Goal: Information Seeking & Learning: Check status

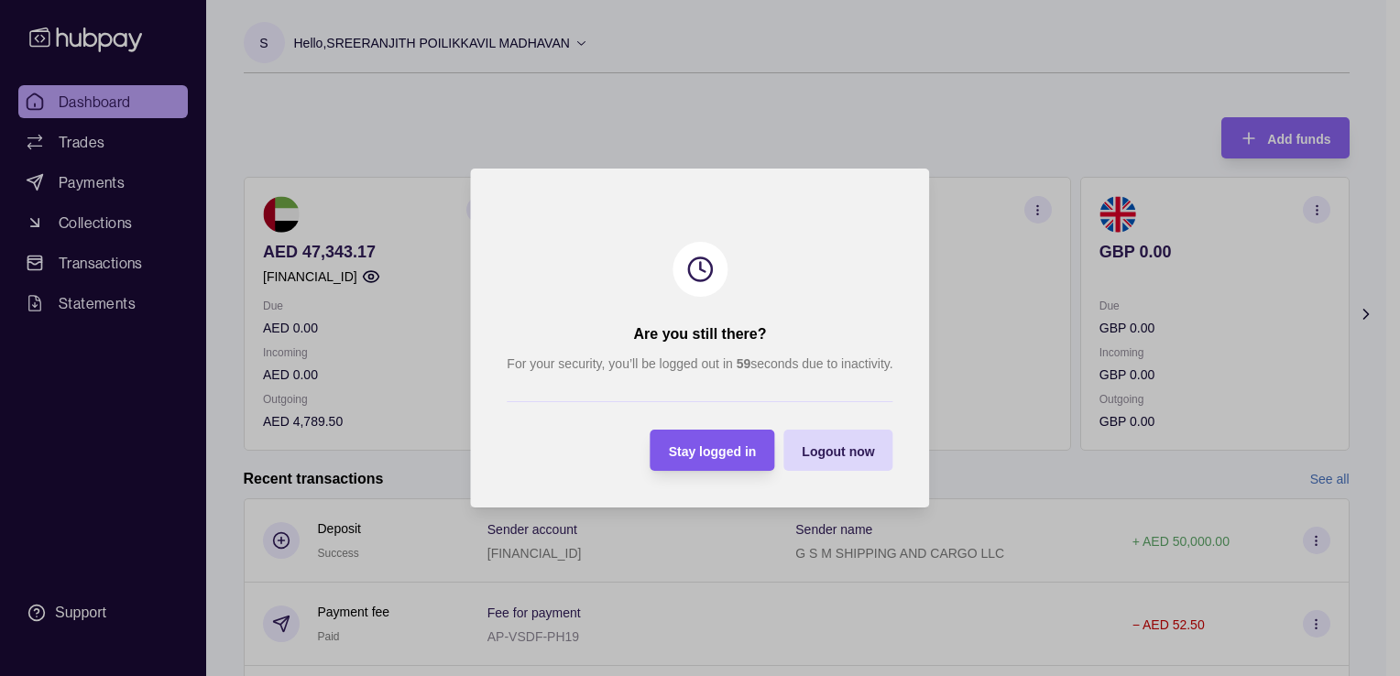
click at [667, 453] on div "Stay logged in" at bounding box center [699, 450] width 115 height 41
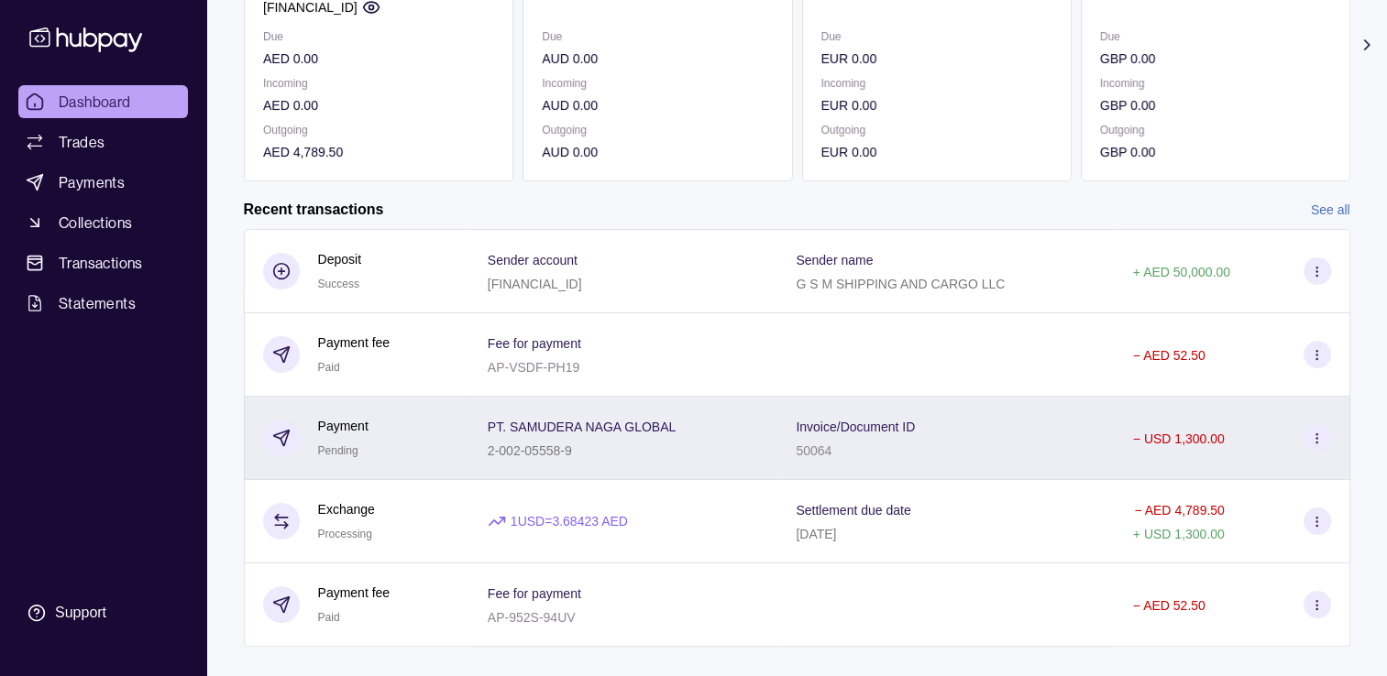
scroll to position [301, 0]
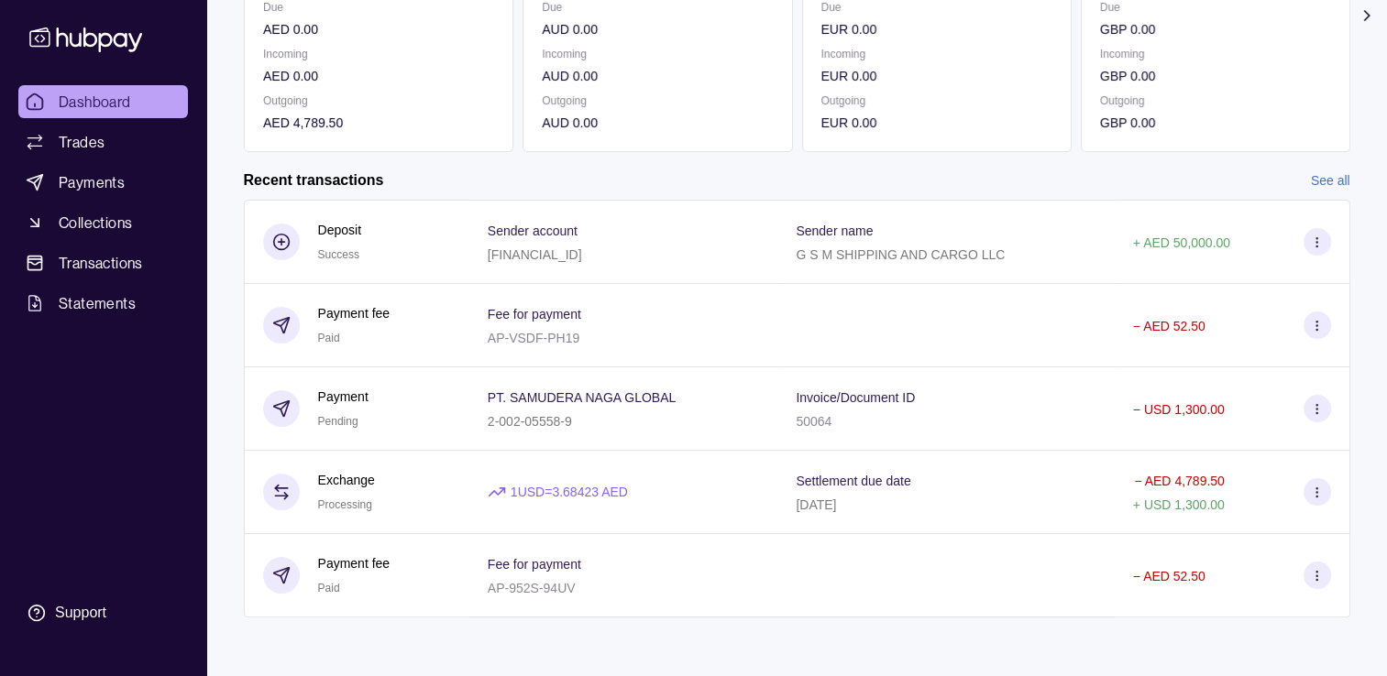
click at [1308, 179] on div "Recent transactions See all" at bounding box center [797, 180] width 1106 height 20
click at [1314, 170] on link "See all" at bounding box center [1330, 180] width 39 height 20
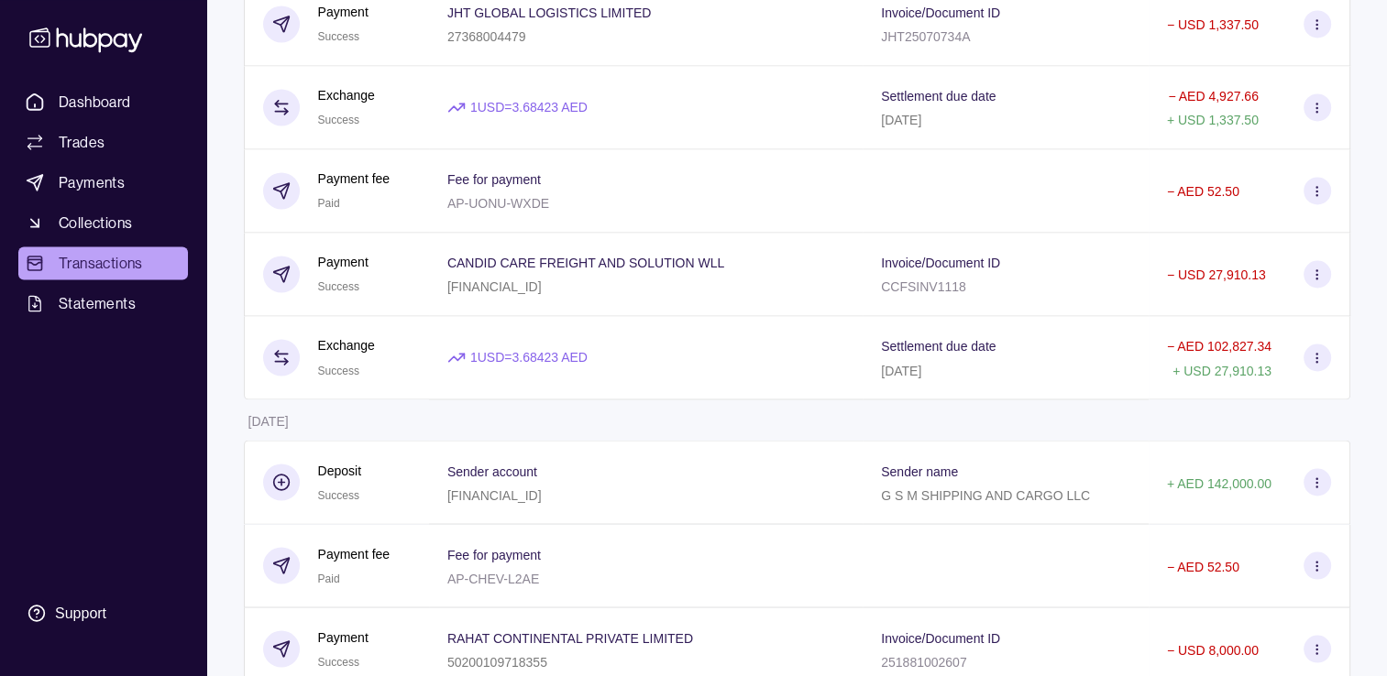
scroll to position [3193, 0]
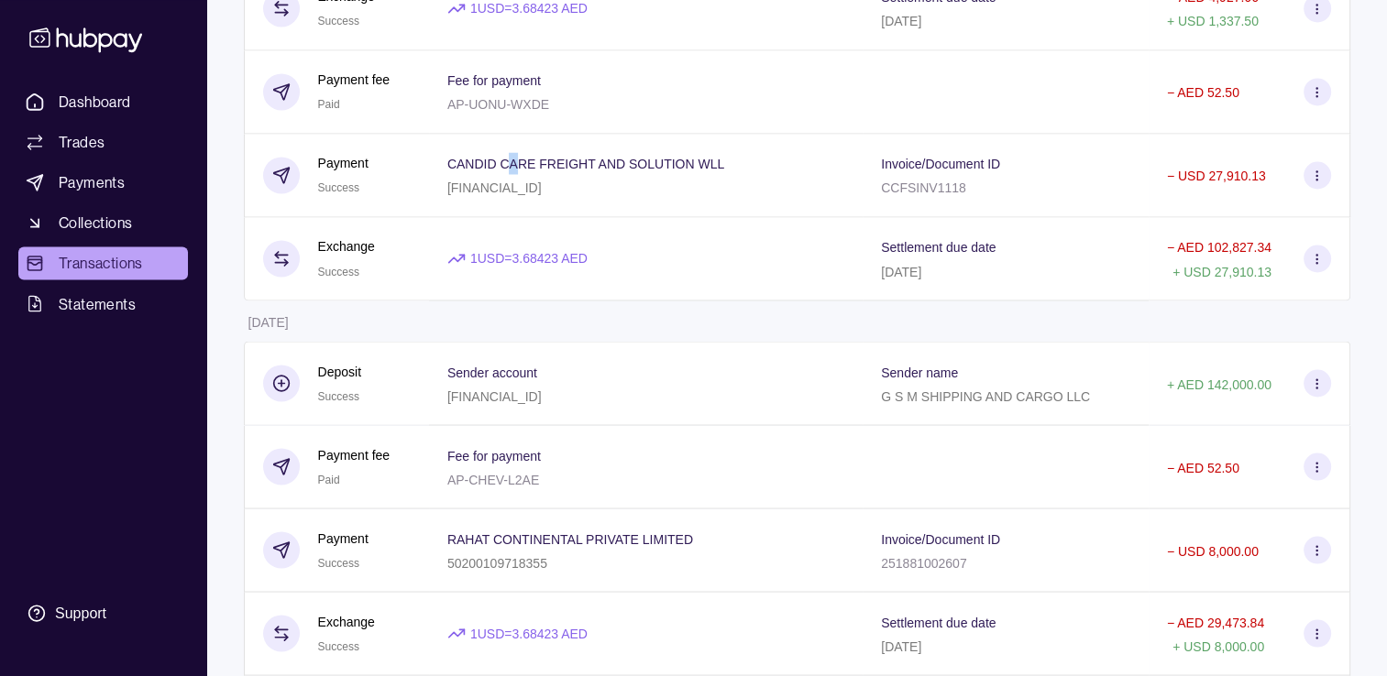
click at [515, 174] on span "CANDID CARE FREIGHT AND SOLUTION WLL" at bounding box center [585, 163] width 277 height 22
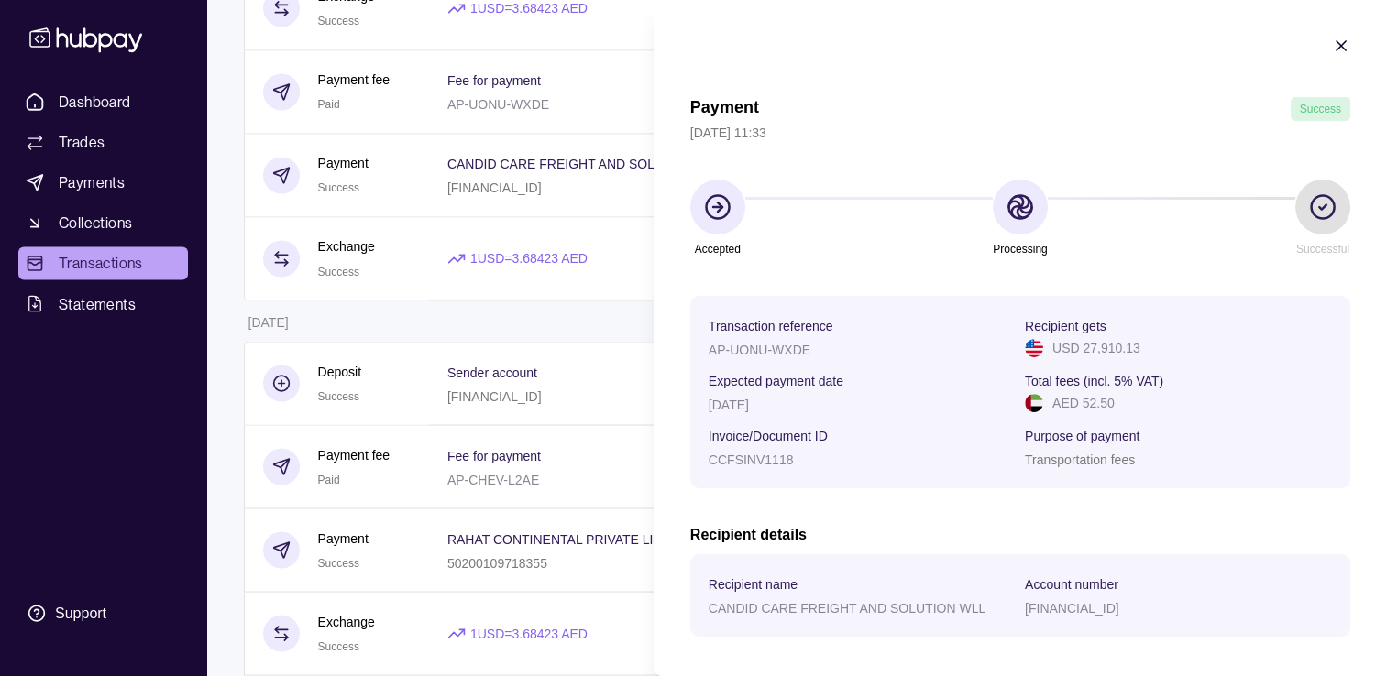
click at [1304, 104] on span "Success" at bounding box center [1320, 109] width 41 height 13
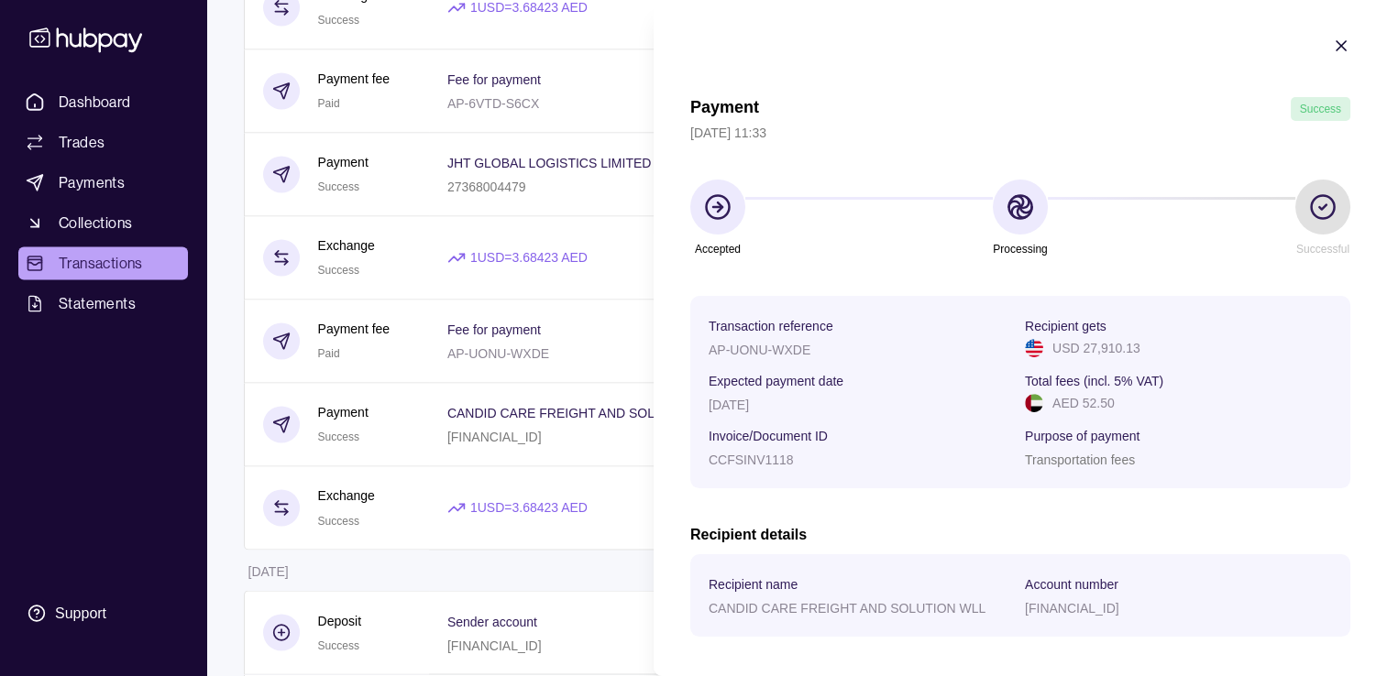
scroll to position [2918, 0]
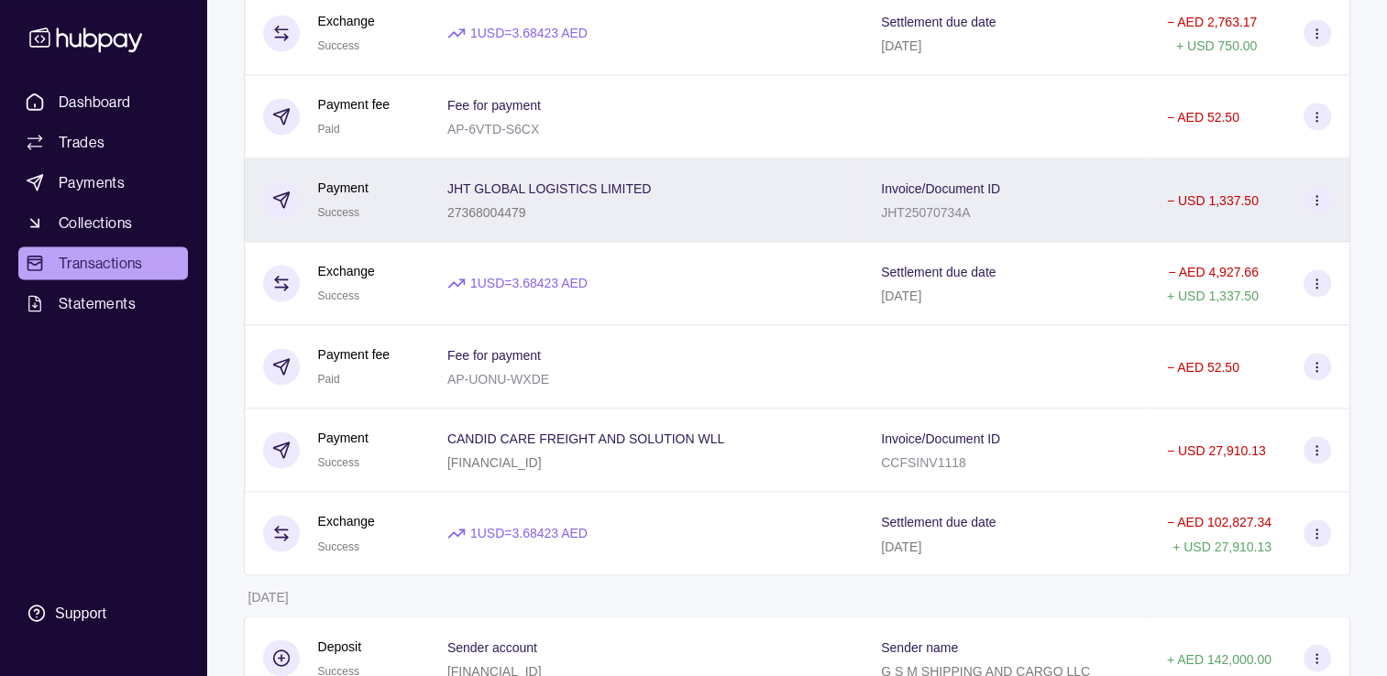
click at [487, 222] on div "27368004479" at bounding box center [549, 212] width 204 height 22
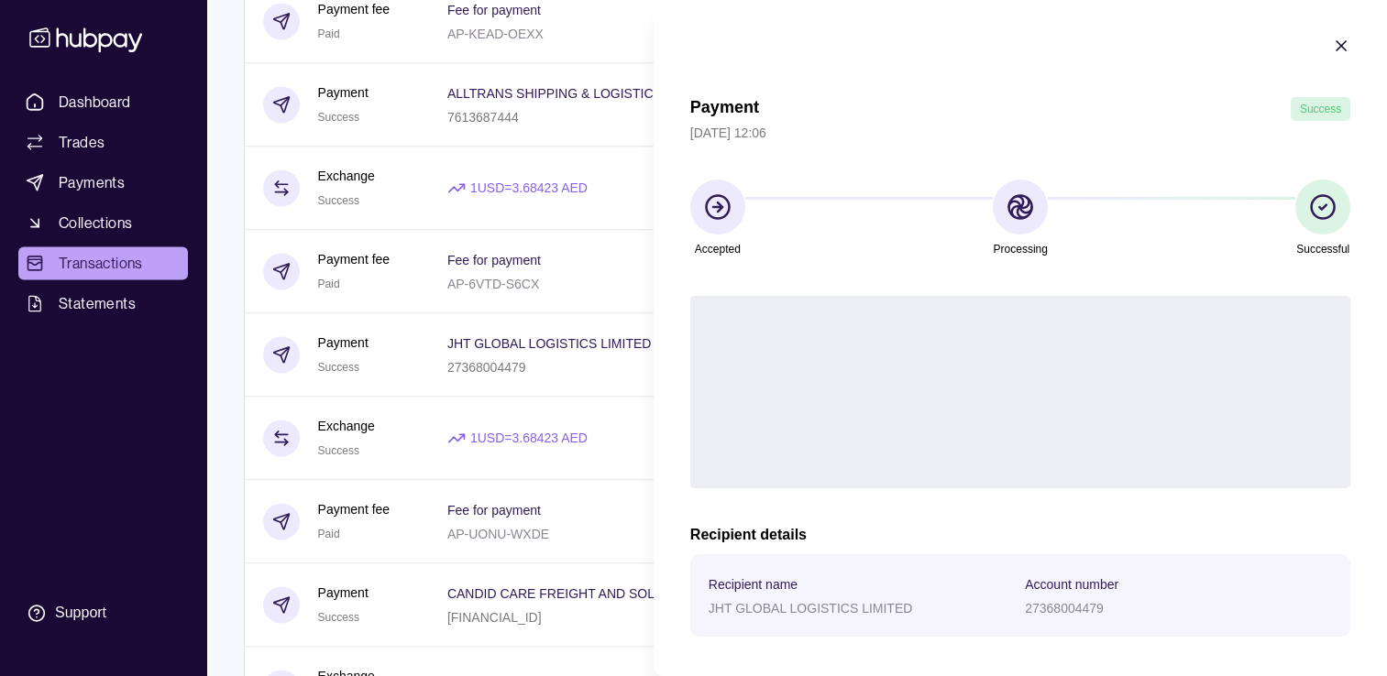
scroll to position [2735, 0]
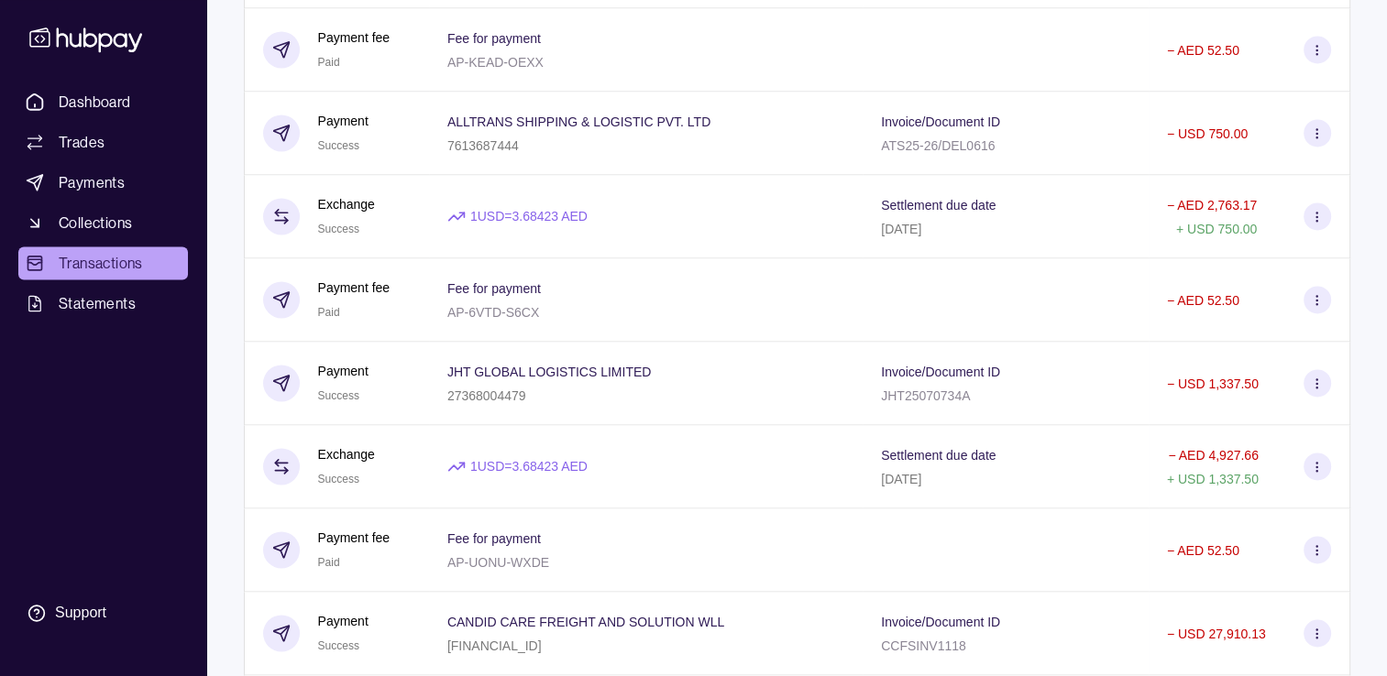
click at [472, 165] on html "Dashboard Trades Payments Collections Transactions Statements Support S Hello, …" at bounding box center [693, 9] width 1387 height 5489
click at [472, 153] on p "7613687444" at bounding box center [482, 145] width 71 height 15
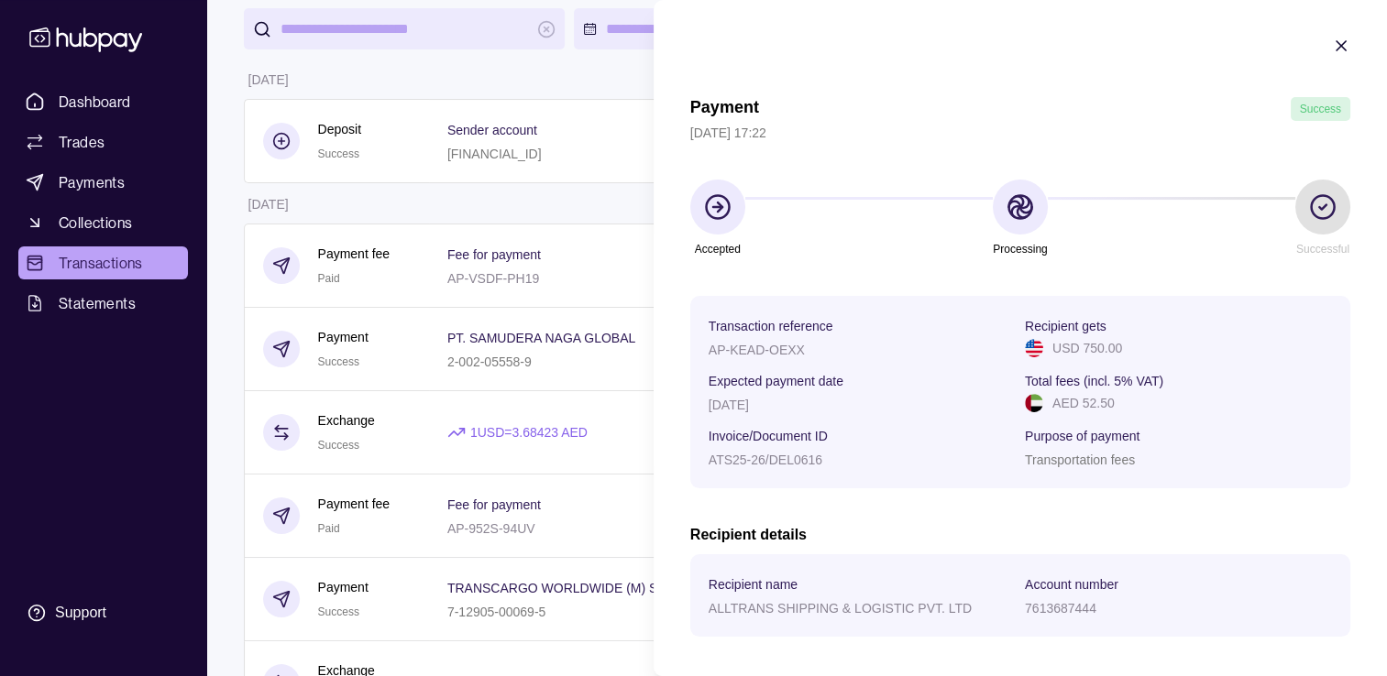
scroll to position [0, 0]
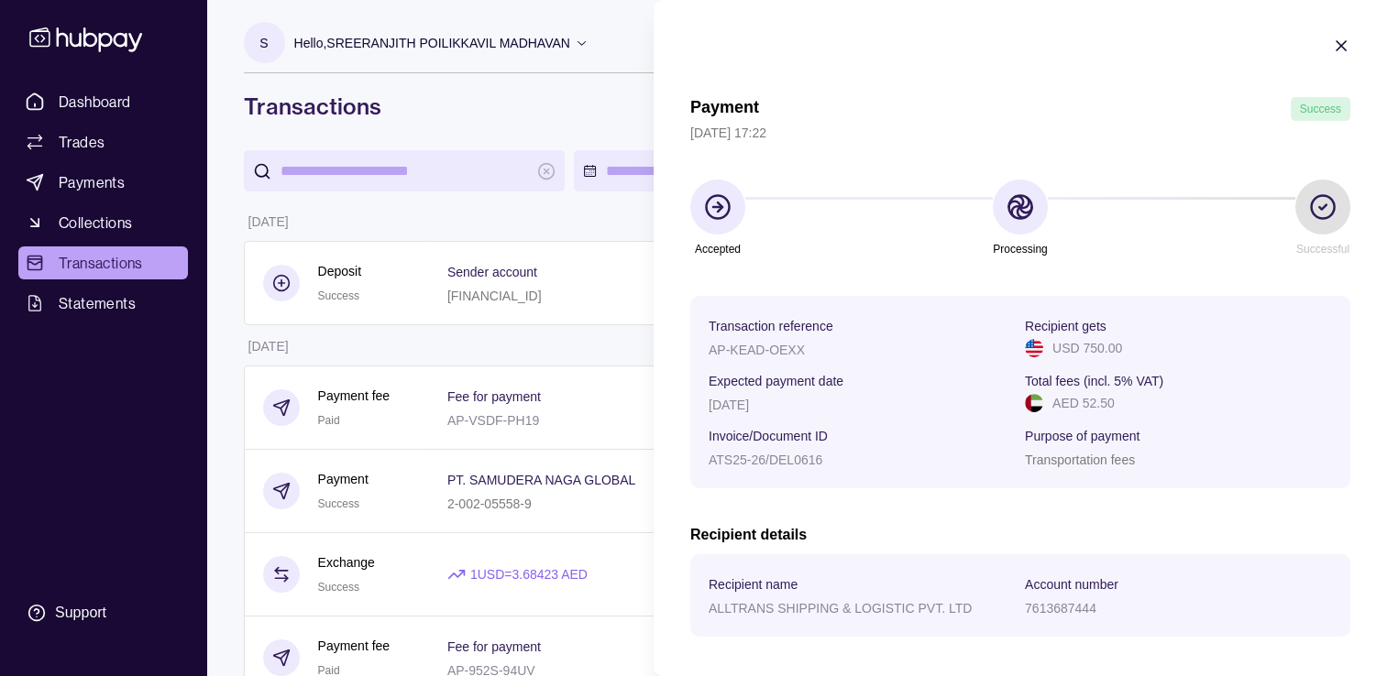
click at [1332, 38] on icon "button" at bounding box center [1341, 46] width 18 height 18
